Goal: Information Seeking & Learning: Find specific fact

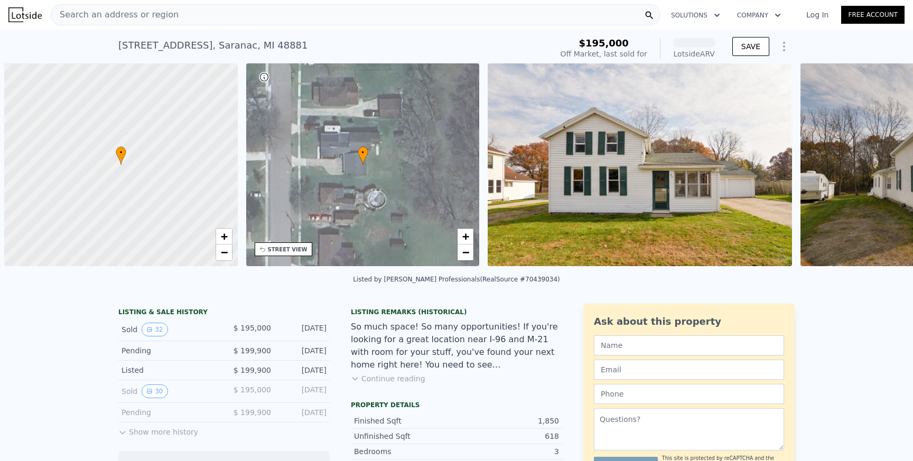
scroll to position [0, 4]
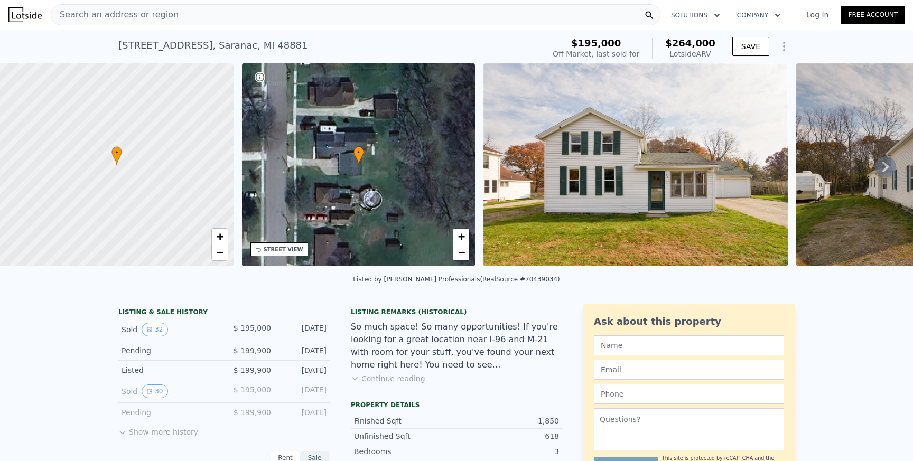
click at [208, 20] on div "Search an address or region" at bounding box center [356, 14] width 610 height 21
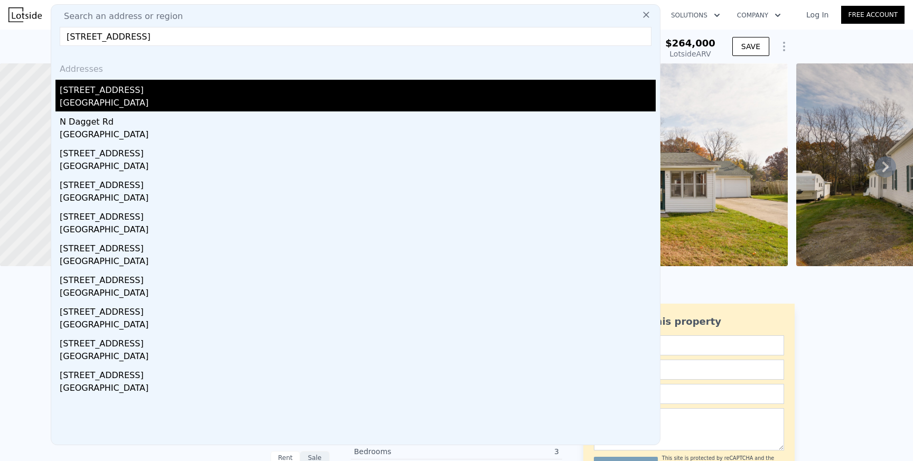
type input "[STREET_ADDRESS]"
click at [174, 97] on div "[GEOGRAPHIC_DATA]" at bounding box center [358, 104] width 596 height 15
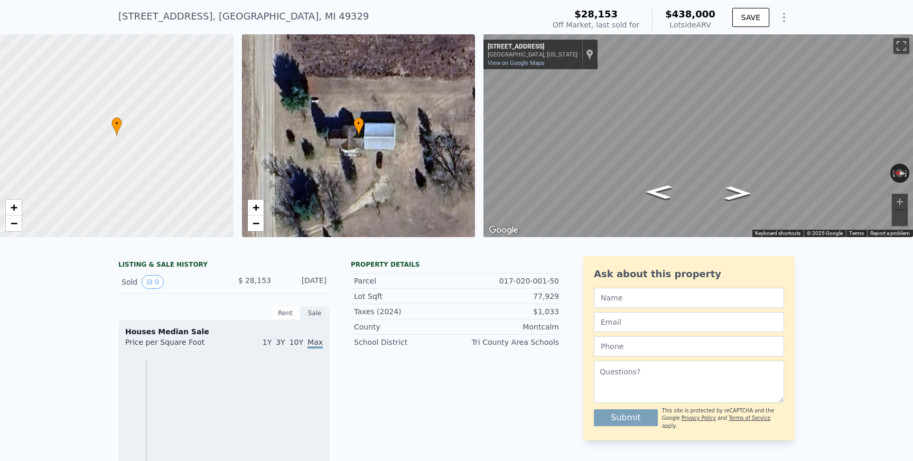
scroll to position [33, 0]
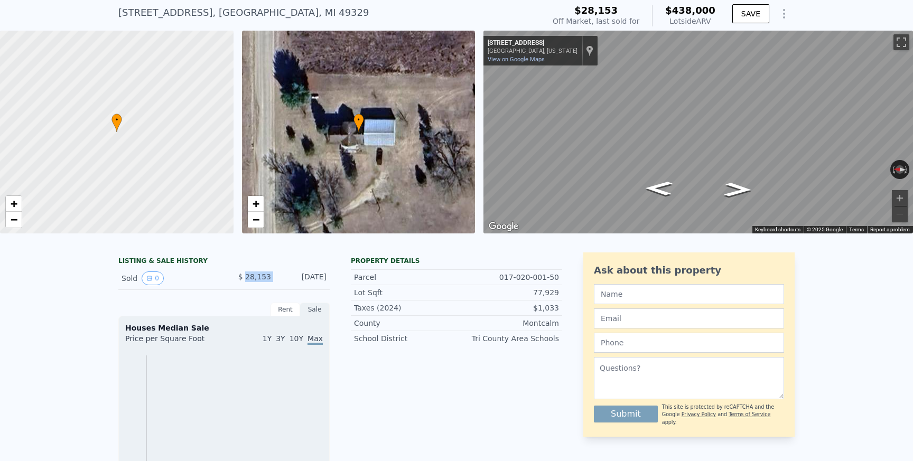
drag, startPoint x: 248, startPoint y: 276, endPoint x: 283, endPoint y: 276, distance: 34.4
click at [283, 276] on div "Sold 0 $ 28,153 [DATE]" at bounding box center [223, 278] width 211 height 23
click at [407, 372] on div "Property details Parcel 017-020-001-50 Lot Sqft 77,929 Taxes (2024) $1,033 [GEO…" at bounding box center [456, 466] width 211 height 426
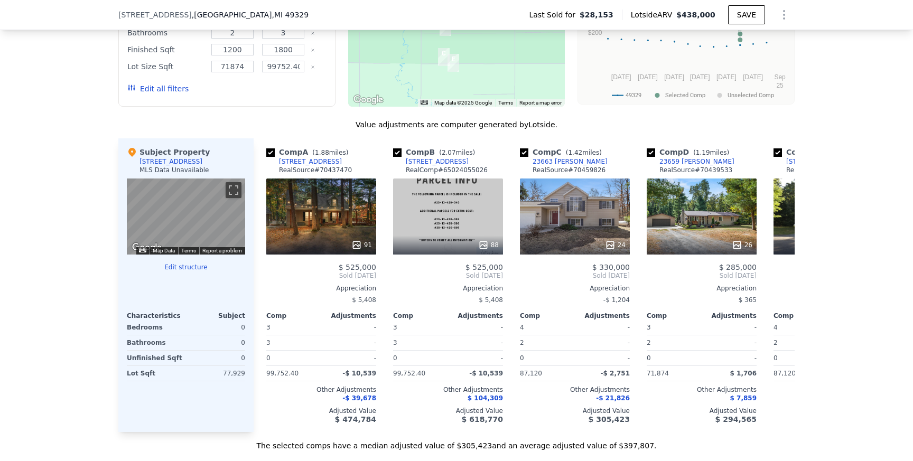
scroll to position [920, 0]
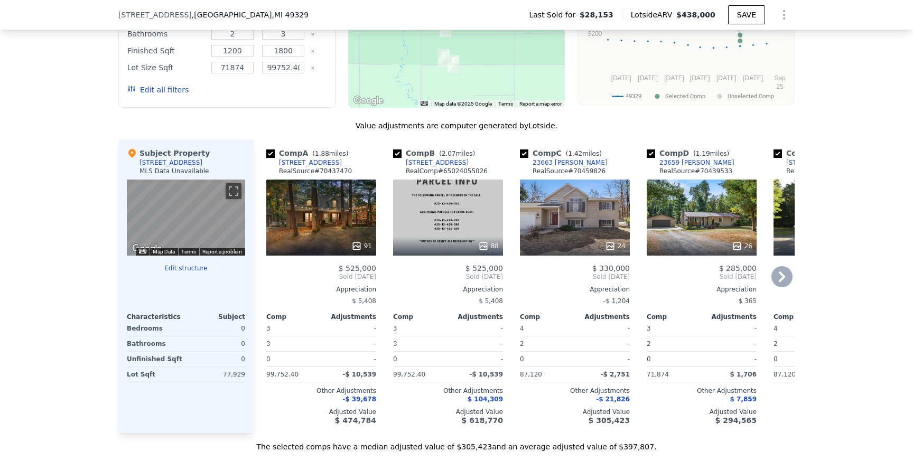
click at [787, 281] on icon at bounding box center [782, 276] width 21 height 21
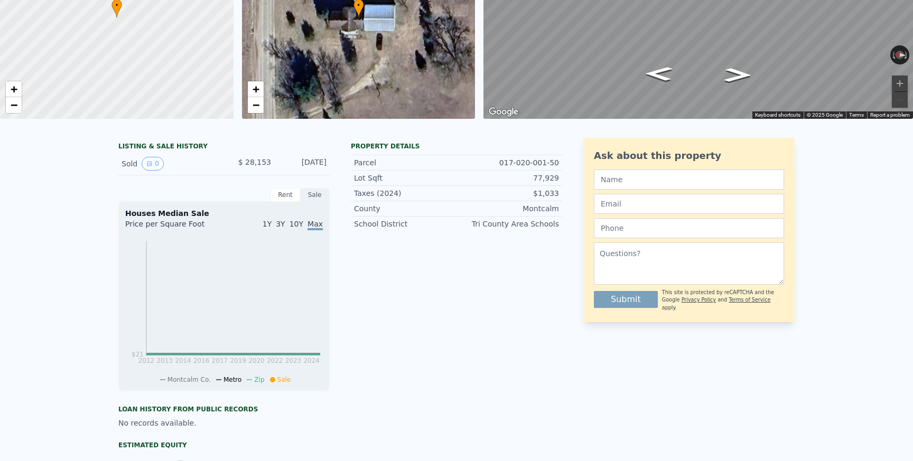
scroll to position [0, 0]
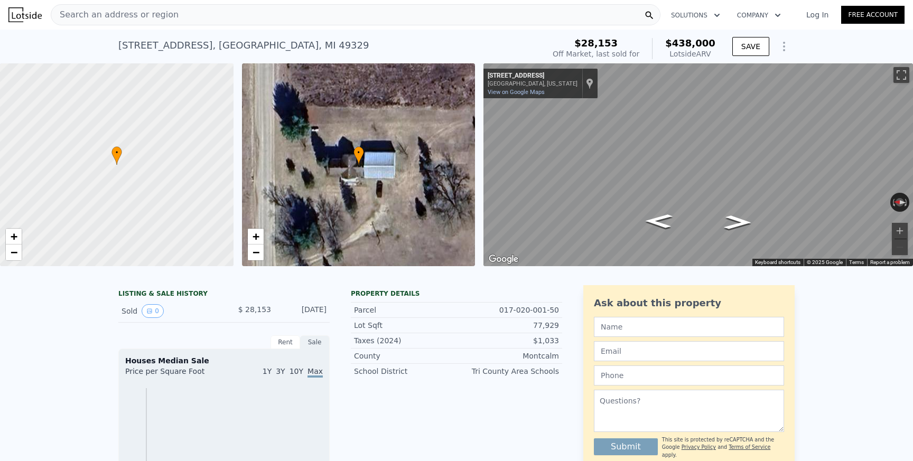
click at [170, 46] on div "[STREET_ADDRESS]" at bounding box center [243, 45] width 251 height 15
copy div "[STREET_ADDRESS] Sold [DATE] for $28,153 (~ARV $438k )"
